Goal: Task Accomplishment & Management: Use online tool/utility

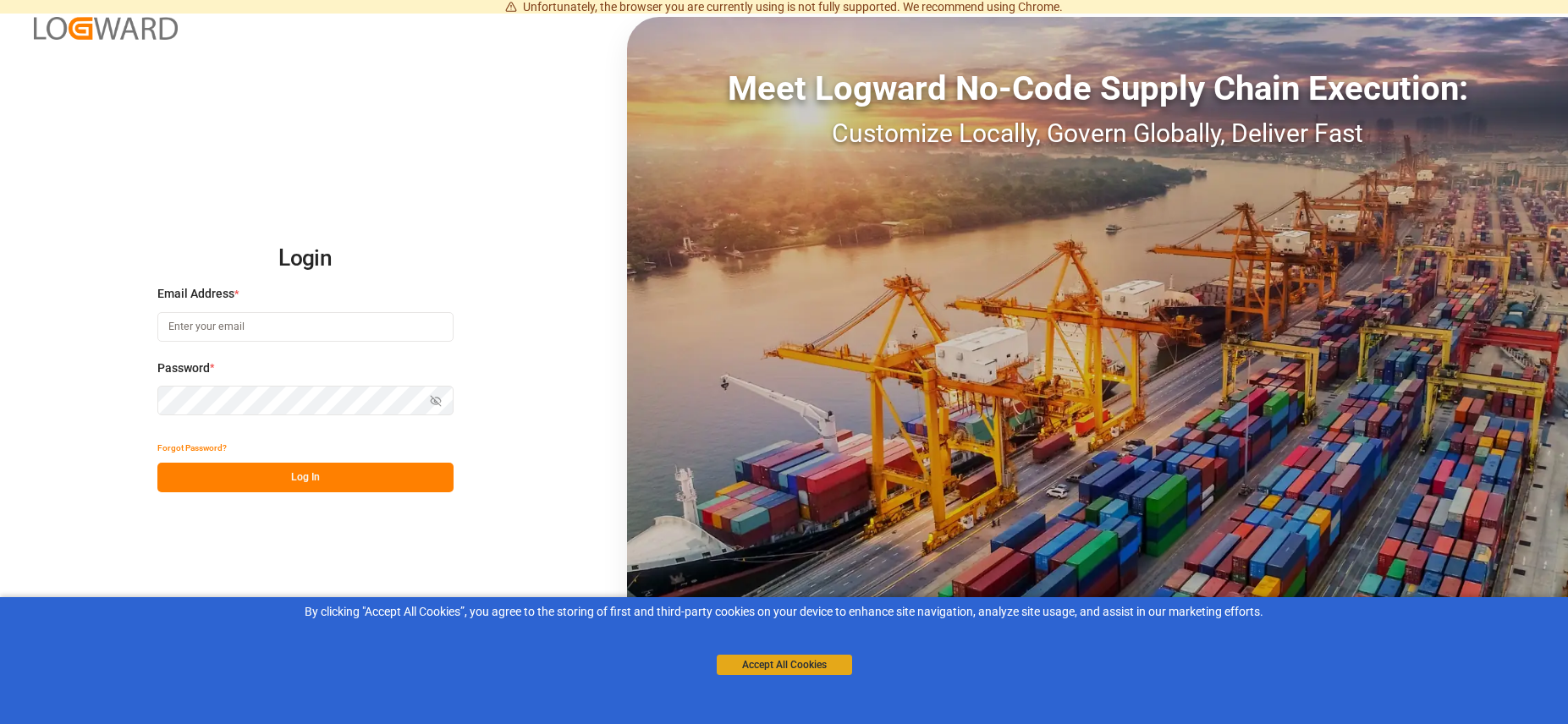
click at [778, 663] on button "Accept All Cookies" at bounding box center [784, 664] width 135 height 20
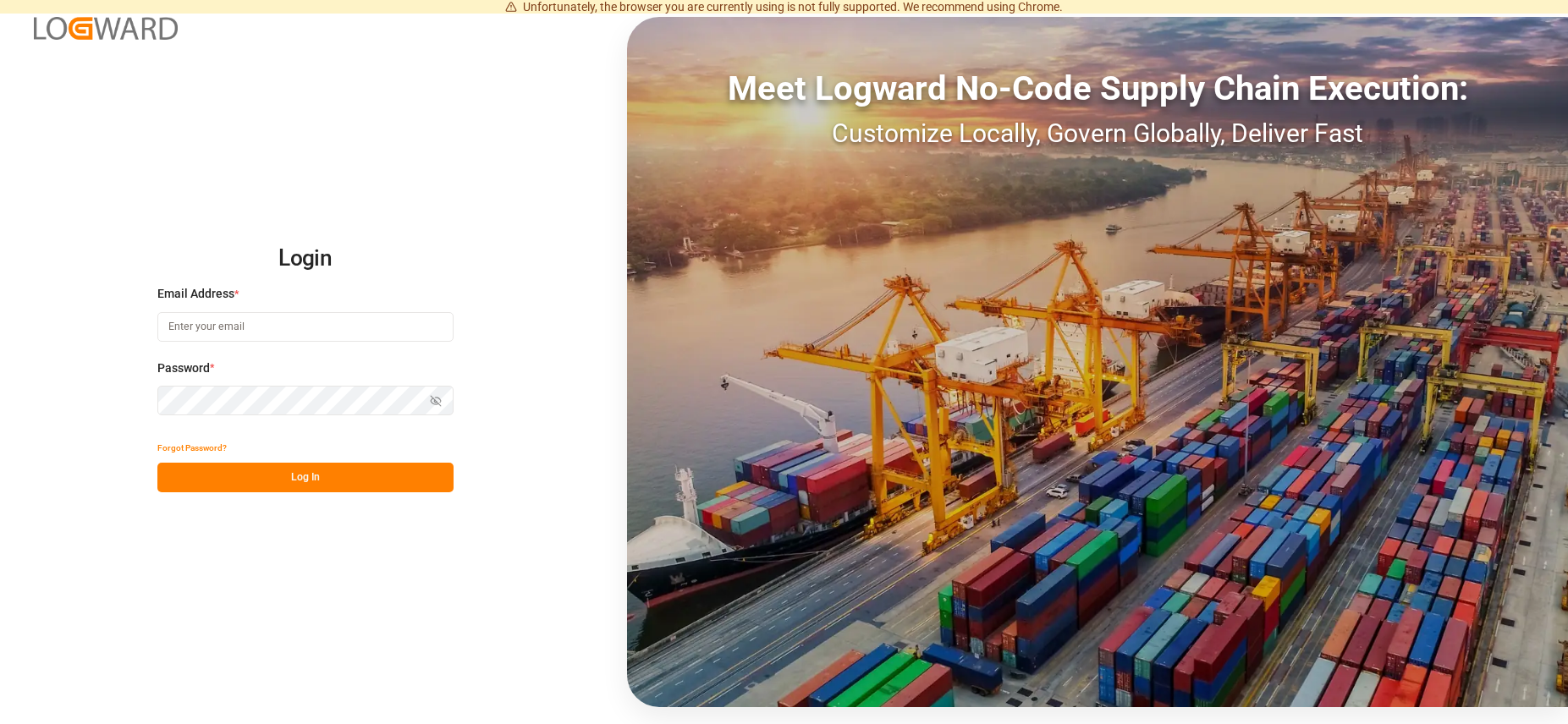
click at [266, 326] on input at bounding box center [306, 326] width 296 height 30
click at [306, 323] on input at bounding box center [306, 326] width 296 height 30
click at [321, 331] on input at bounding box center [306, 326] width 296 height 30
click at [326, 322] on input at bounding box center [306, 326] width 296 height 30
click at [326, 324] on input at bounding box center [306, 326] width 296 height 30
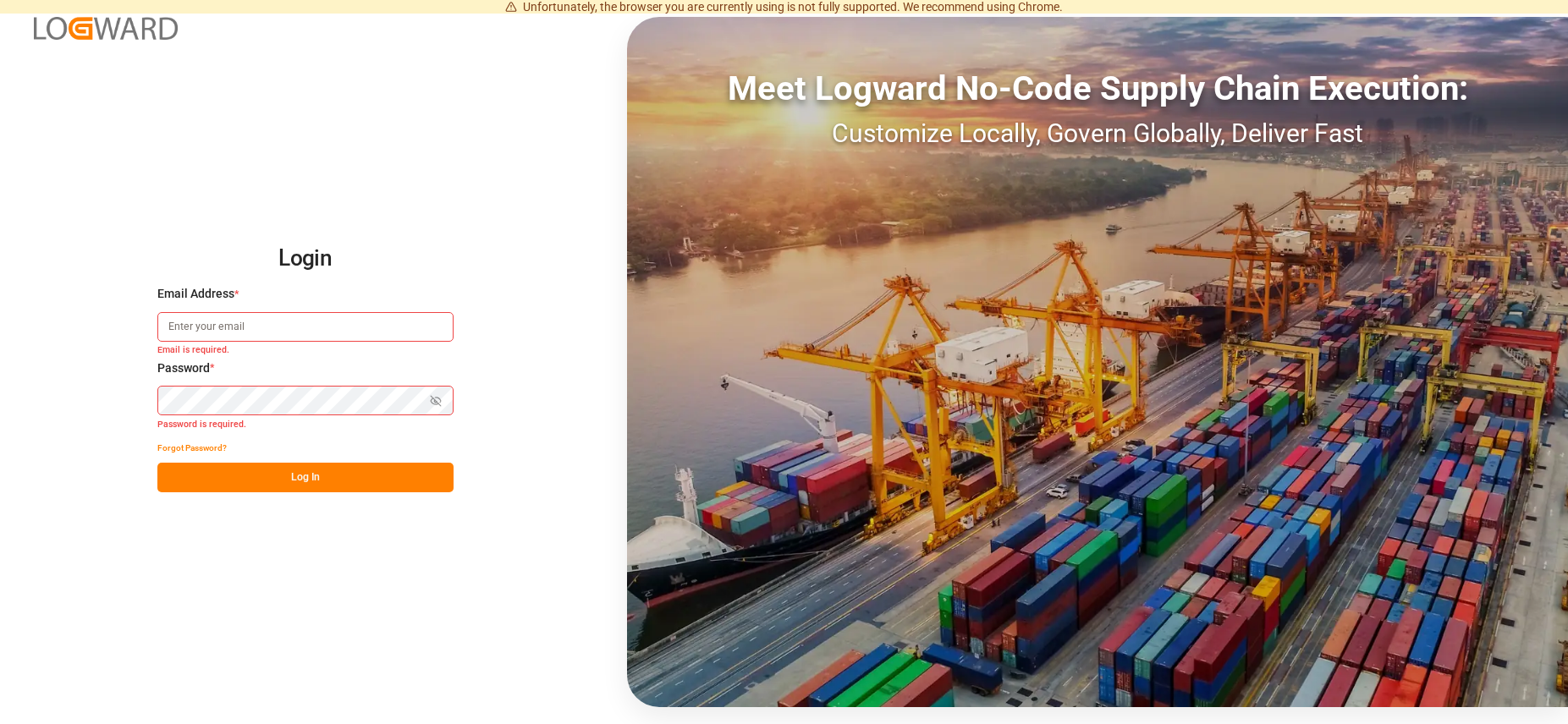
click at [358, 321] on input at bounding box center [306, 326] width 296 height 30
click at [362, 326] on input at bounding box center [306, 326] width 296 height 30
click at [395, 330] on input at bounding box center [306, 326] width 296 height 30
click at [277, 470] on button "Log In" at bounding box center [306, 477] width 296 height 30
